Goal: Task Accomplishment & Management: Complete application form

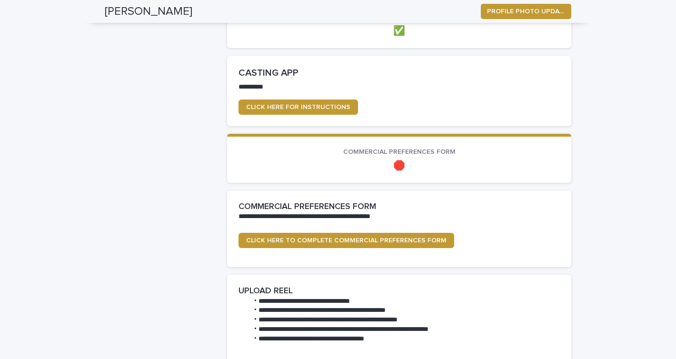
scroll to position [896, 0]
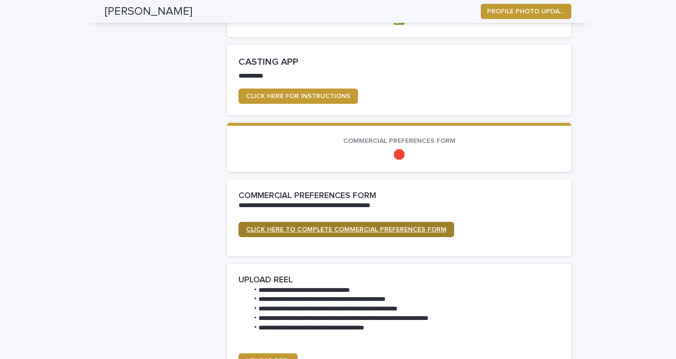
click at [314, 232] on span "CLICK HERE TO COMPLETE COMMERCIAL PREFERENCES FORM" at bounding box center [346, 229] width 200 height 7
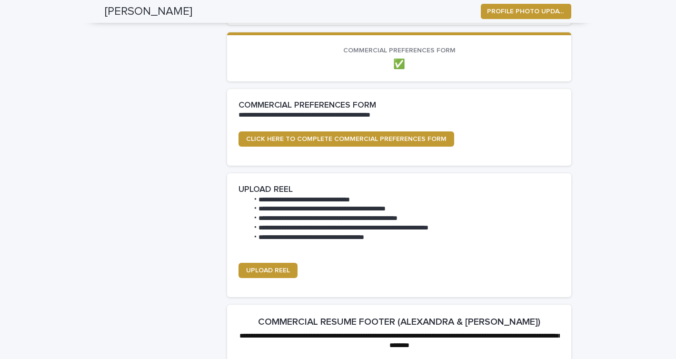
scroll to position [1113, 0]
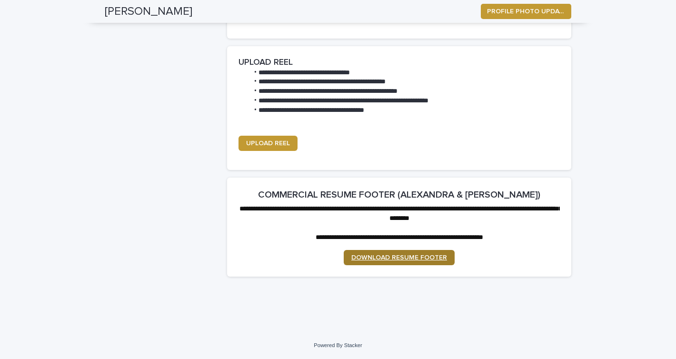
click at [389, 257] on span "DOWNLOAD RESUME FOOTER" at bounding box center [399, 257] width 96 height 7
click at [280, 143] on span "UPLOAD REEL" at bounding box center [268, 143] width 44 height 7
